Goal: Contribute content

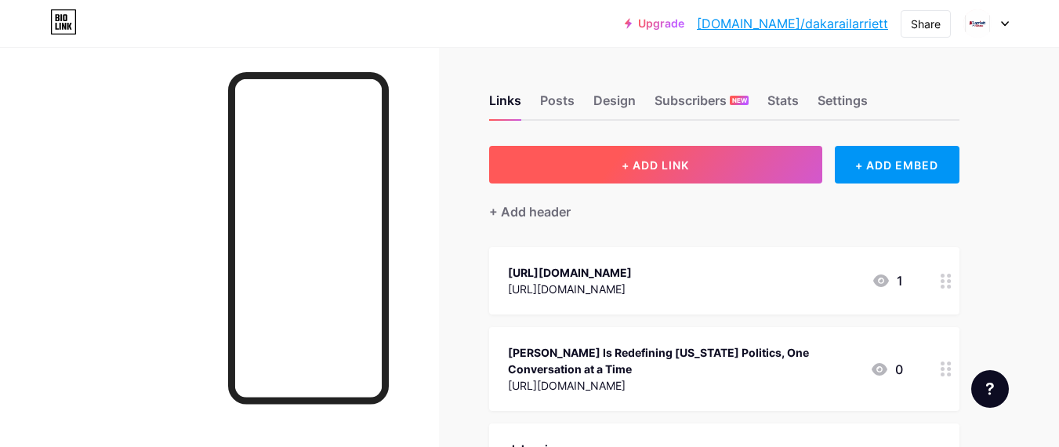
click at [613, 167] on button "+ ADD LINK" at bounding box center [655, 165] width 333 height 38
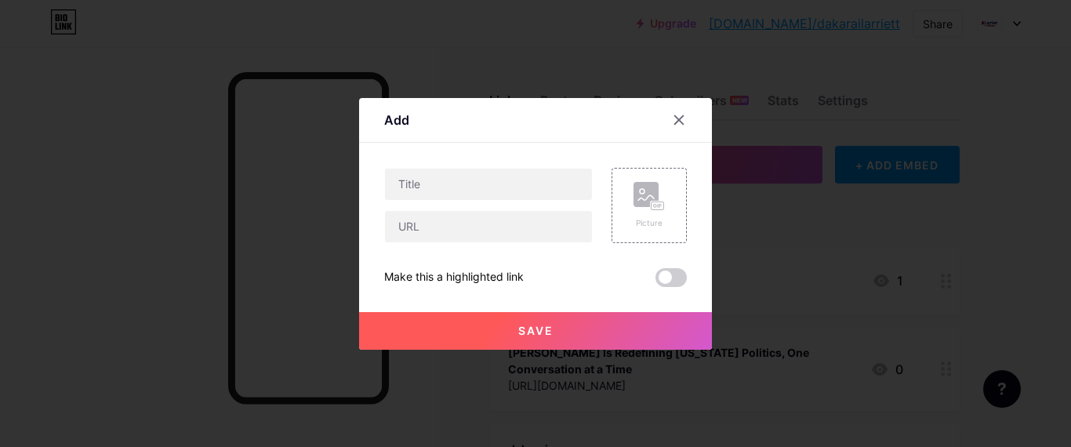
click at [473, 244] on div "Picture Make this a highlighted link Save" at bounding box center [535, 227] width 303 height 119
click at [466, 224] on input "text" at bounding box center [488, 226] width 207 height 31
click at [521, 197] on input "text" at bounding box center [488, 184] width 207 height 31
paste input "Is Larriett the Leader [US_STATE] Needs in the 2026 Senate Race?"
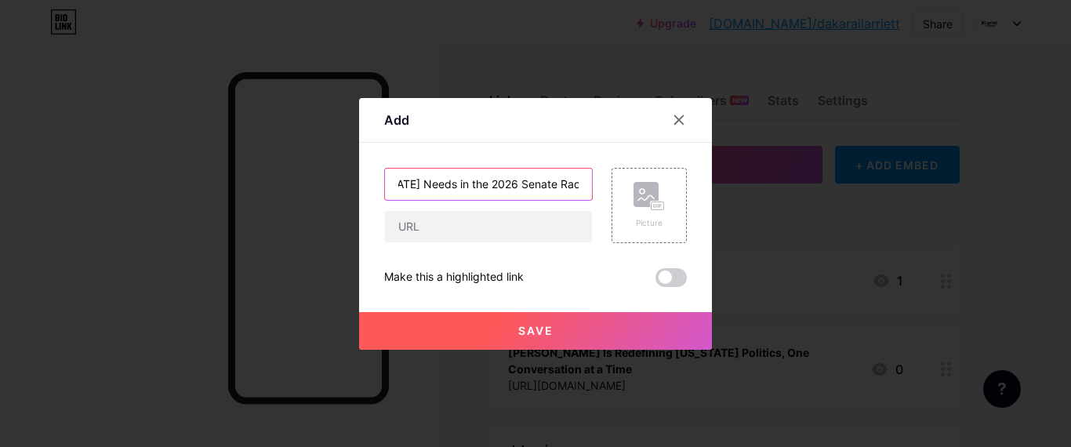
type input "Is Larriett the Leader [US_STATE] Needs in the 2026 Senate Race?"
click at [535, 242] on div "Is Larriett the Leader [US_STATE] Needs in the 2026 Senate Race? Picture Make t…" at bounding box center [535, 227] width 303 height 119
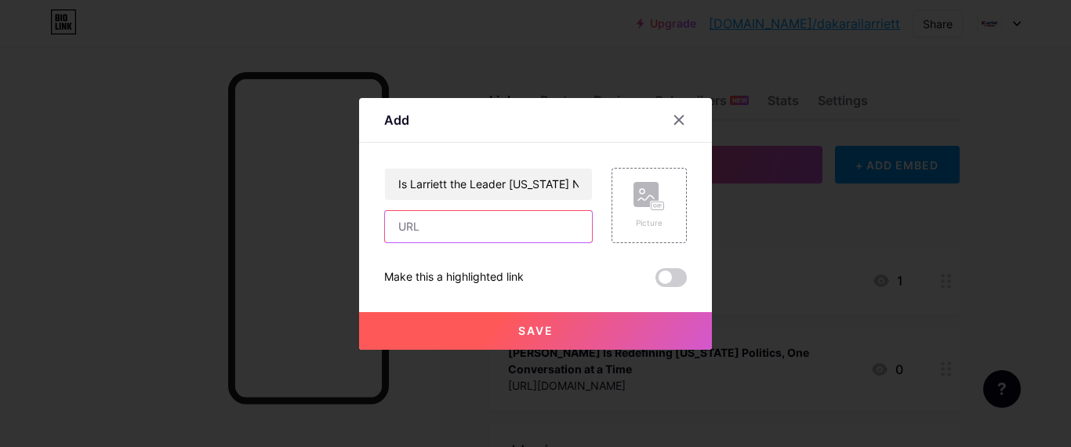
click at [535, 238] on input "text" at bounding box center [488, 226] width 207 height 31
paste input "[URL][DOMAIN_NAME]"
type input "[URL][DOMAIN_NAME]"
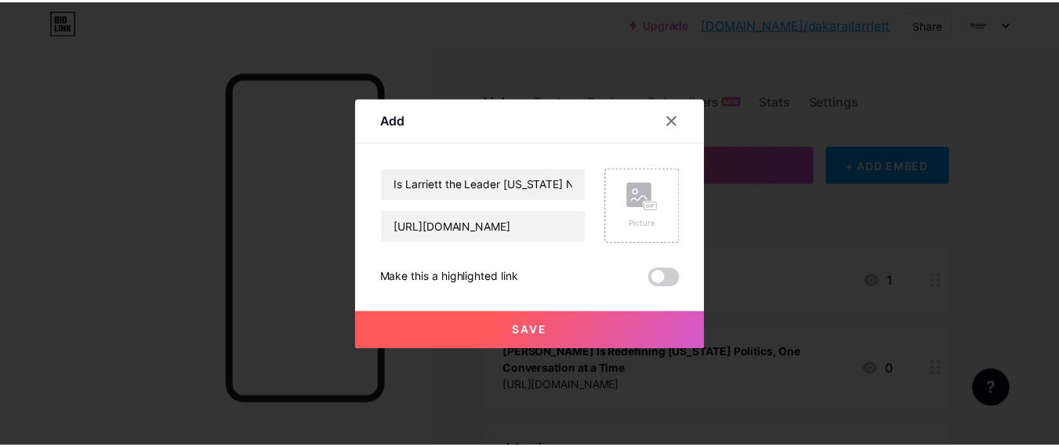
scroll to position [0, 0]
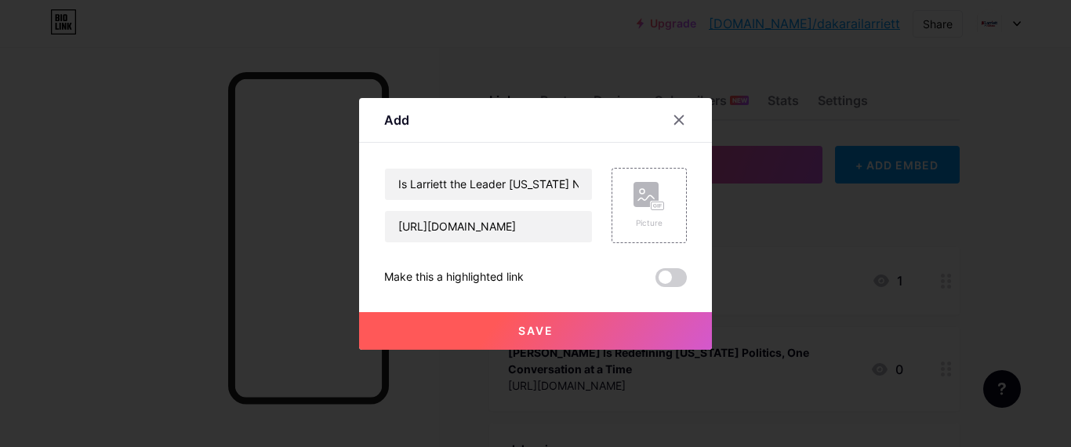
click at [586, 332] on button "Save" at bounding box center [535, 331] width 353 height 38
